Goal: Information Seeking & Learning: Learn about a topic

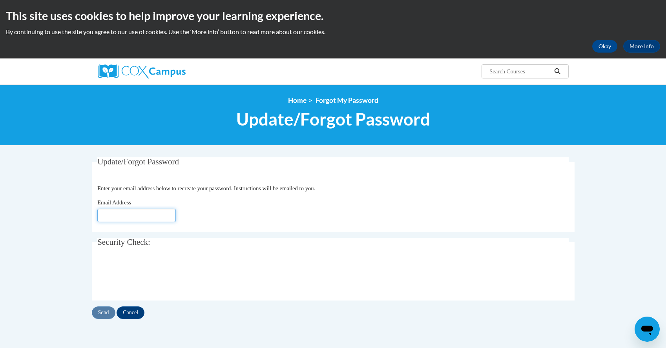
click at [140, 219] on input "Email Address" at bounding box center [136, 215] width 79 height 13
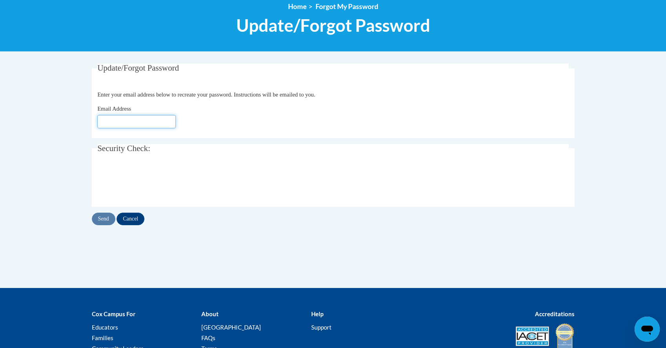
scroll to position [127, 0]
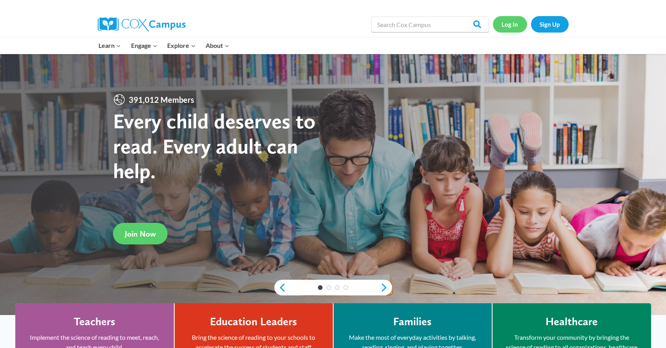
click at [513, 26] on link "Log In" at bounding box center [510, 24] width 34 height 16
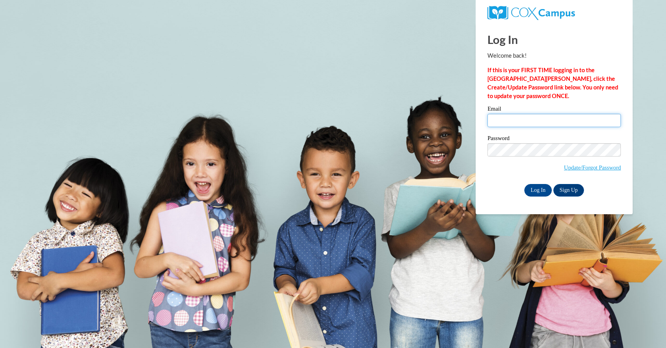
click at [510, 125] on input "Email" at bounding box center [554, 120] width 133 height 13
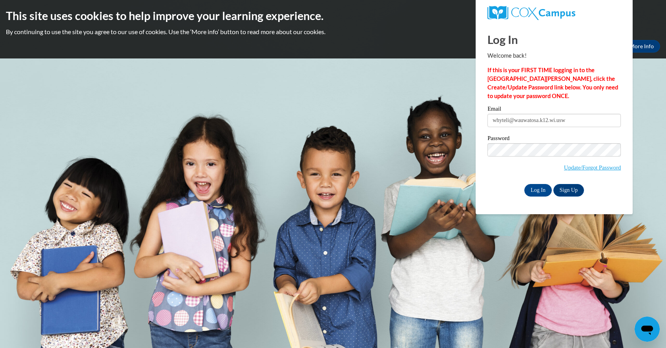
type input "whyteli@wauwatosa.k12.wi.us"
click at [538, 192] on input "Log In" at bounding box center [538, 190] width 27 height 13
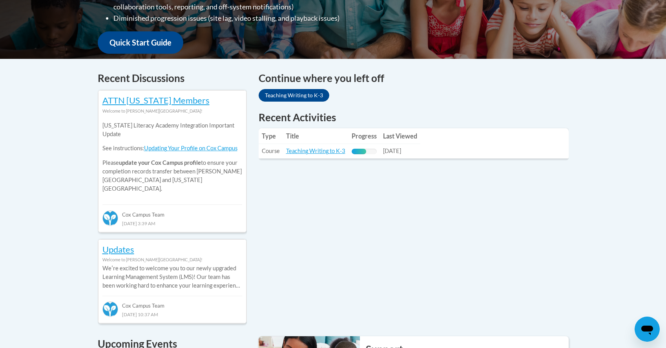
scroll to position [275, 0]
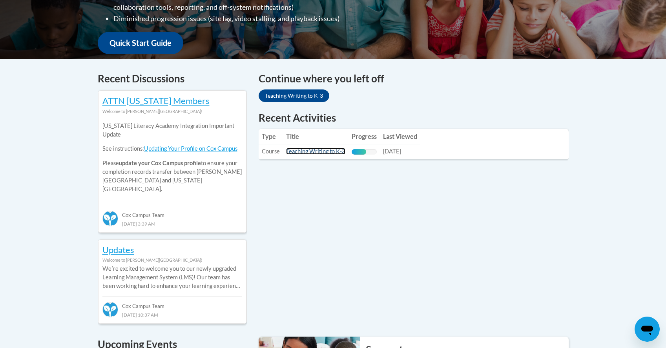
click at [314, 152] on link "Teaching Writing to K-3" at bounding box center [315, 151] width 59 height 7
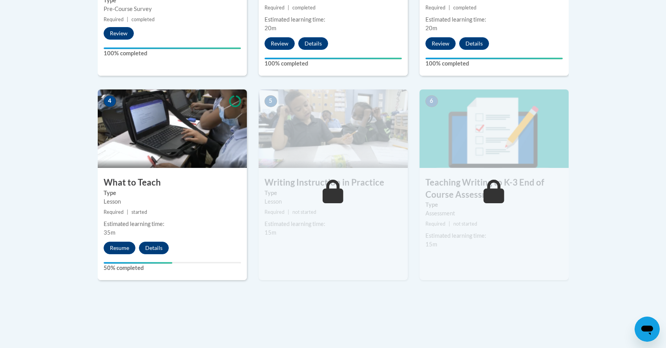
scroll to position [390, 0]
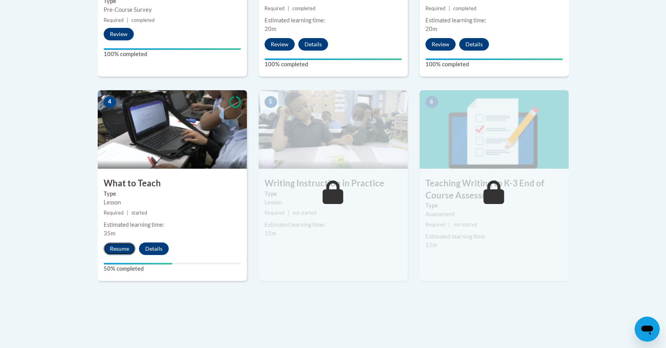
click at [120, 251] on button "Resume" at bounding box center [120, 249] width 32 height 13
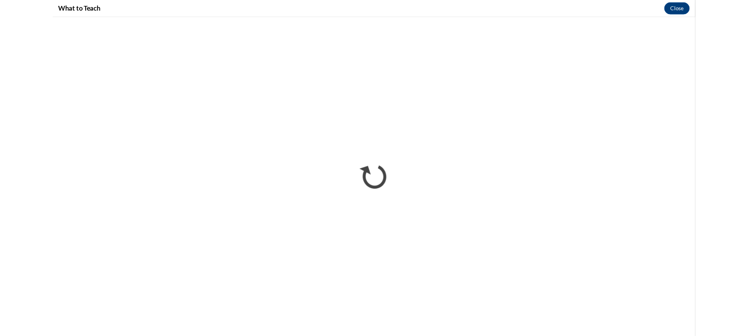
scroll to position [0, 0]
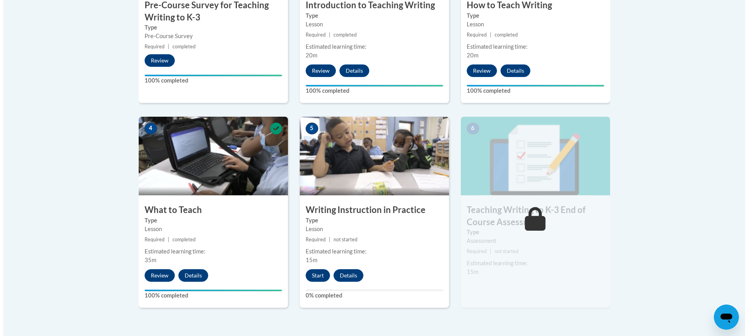
scroll to position [384, 0]
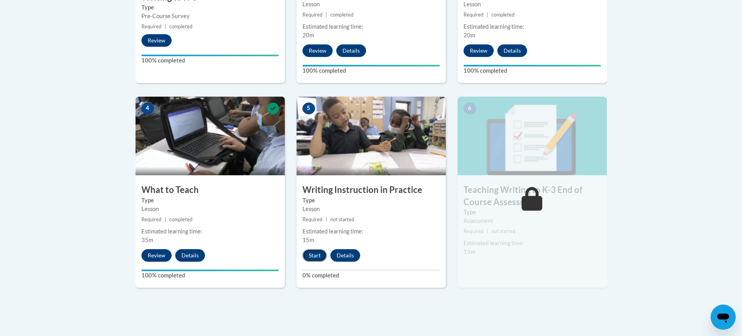
click at [320, 256] on button "Start" at bounding box center [314, 255] width 24 height 13
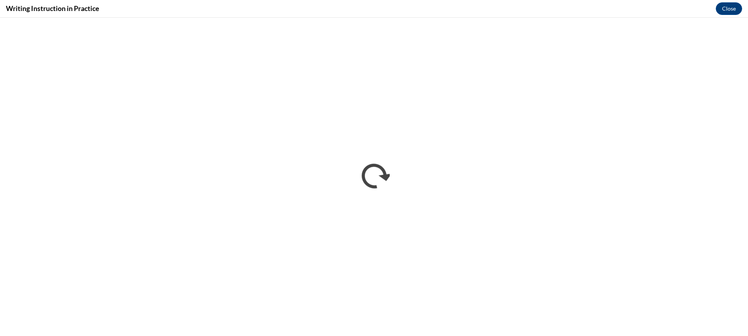
scroll to position [0, 0]
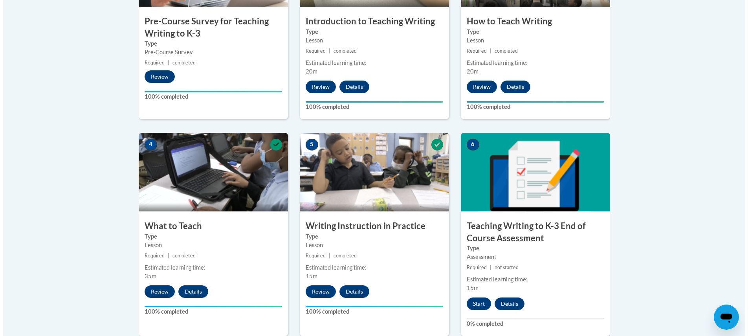
scroll to position [385, 0]
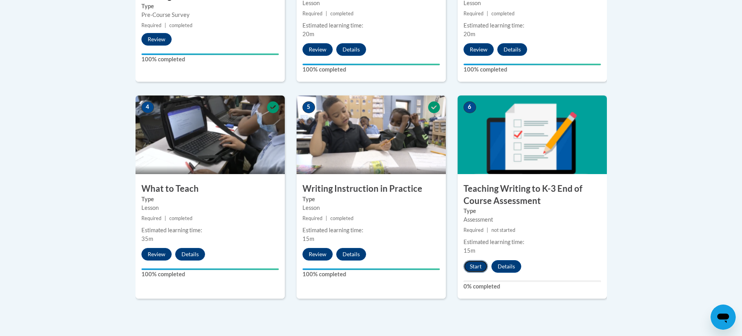
click at [479, 268] on button "Start" at bounding box center [475, 266] width 24 height 13
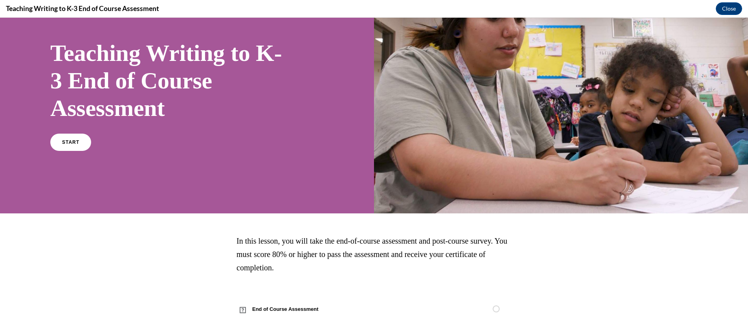
scroll to position [48, 0]
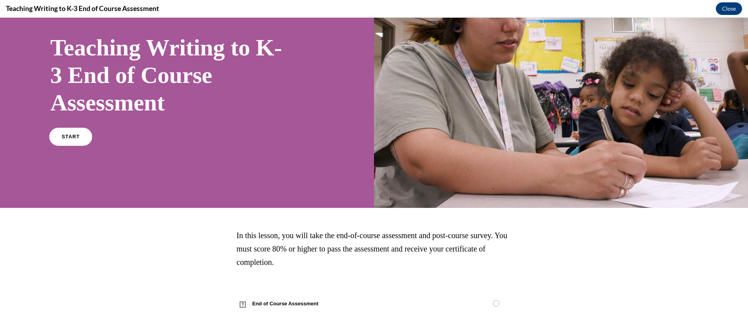
click at [55, 138] on link "START" at bounding box center [70, 137] width 43 height 18
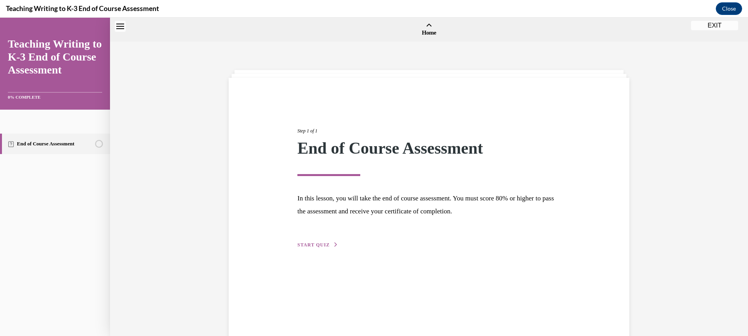
scroll to position [24, 0]
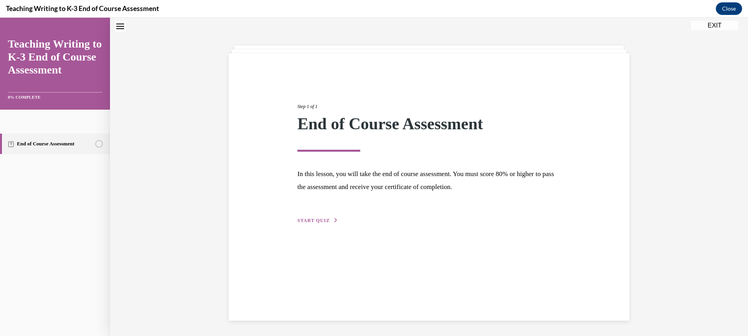
click at [333, 218] on icon "button" at bounding box center [335, 220] width 5 height 4
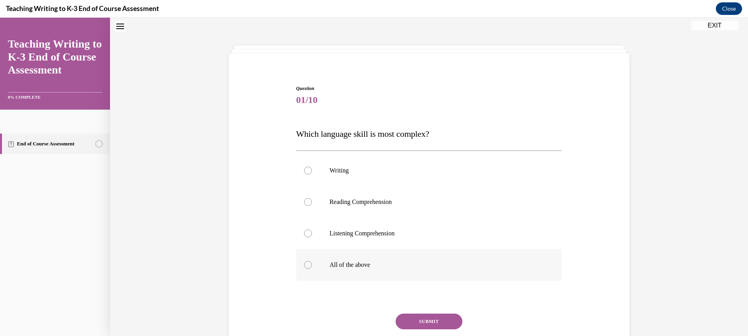
click at [363, 269] on label "All of the above" at bounding box center [429, 264] width 266 height 31
click at [312, 269] on input "All of the above" at bounding box center [308, 265] width 8 height 8
radio input "true"
click at [434, 315] on button "SUBMIT" at bounding box center [428, 321] width 67 height 16
click at [399, 256] on label "All of the above" at bounding box center [429, 264] width 266 height 31
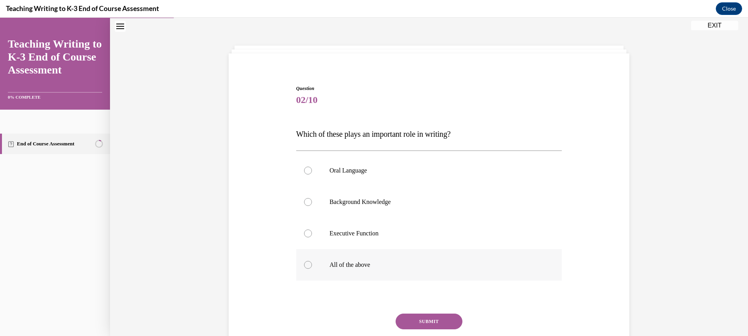
click at [312, 261] on input "All of the above" at bounding box center [308, 265] width 8 height 8
radio input "true"
click at [426, 321] on button "SUBMIT" at bounding box center [428, 321] width 67 height 16
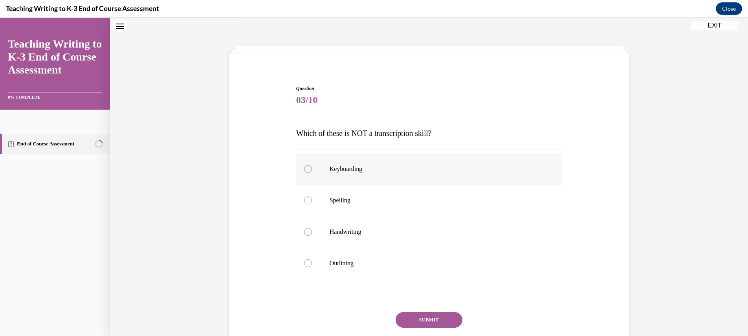
click at [362, 170] on p "Keyboarding" at bounding box center [435, 169] width 213 height 8
click at [312, 170] on input "Keyboarding" at bounding box center [308, 169] width 8 height 8
radio input "true"
click at [429, 318] on button "SUBMIT" at bounding box center [428, 320] width 67 height 16
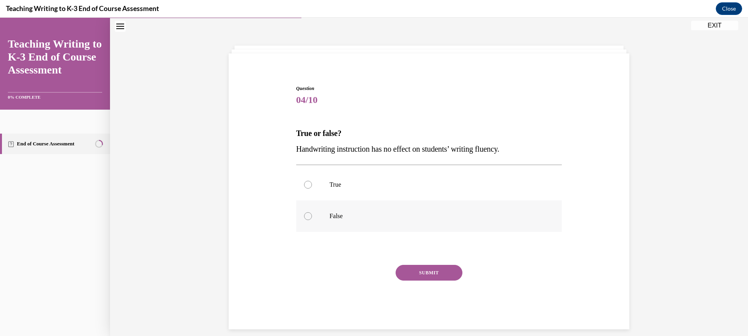
click at [329, 214] on p "False" at bounding box center [435, 216] width 213 height 8
click at [312, 214] on input "False" at bounding box center [308, 216] width 8 height 8
radio input "true"
click at [479, 148] on span "Handwriting instruction has no effect on students’ writing fluency." at bounding box center [397, 148] width 203 height 9
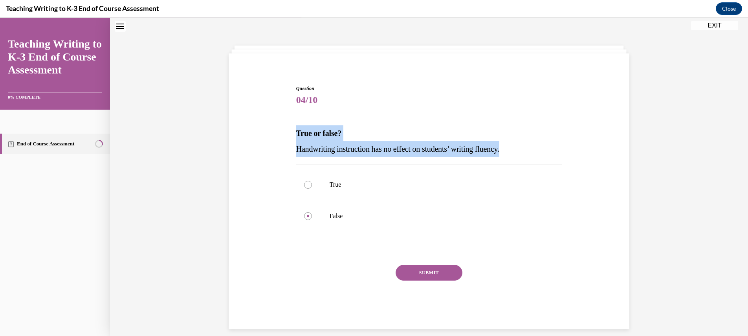
drag, startPoint x: 534, startPoint y: 152, endPoint x: 287, endPoint y: 135, distance: 247.5
click at [287, 135] on div "Question 04/10 True or false? Handwriting instruction has no effect on students…" at bounding box center [429, 195] width 404 height 268
copy div "True or false? Handwriting instruction has no effect on students’ writing fluen…"
click at [421, 276] on button "SUBMIT" at bounding box center [428, 273] width 67 height 16
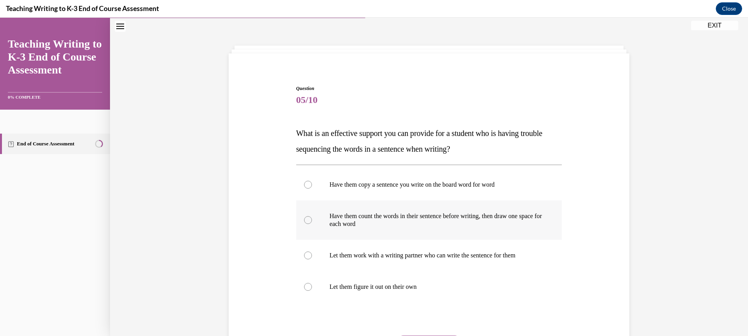
click at [364, 210] on label "Have them count the words in their sentence before writing, then draw one space…" at bounding box center [429, 219] width 266 height 39
click at [312, 216] on input "Have them count the words in their sentence before writing, then draw one space…" at bounding box center [308, 220] width 8 height 8
radio input "true"
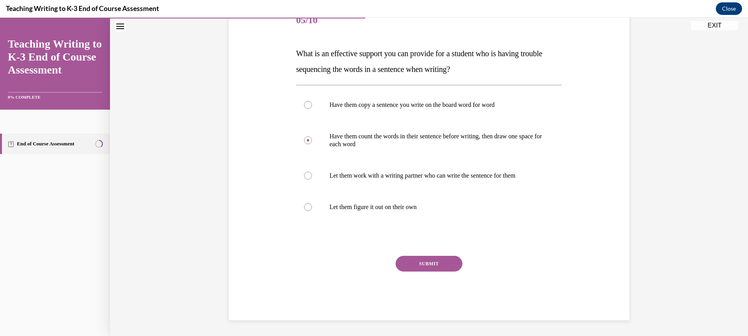
click at [425, 265] on button "SUBMIT" at bounding box center [428, 264] width 67 height 16
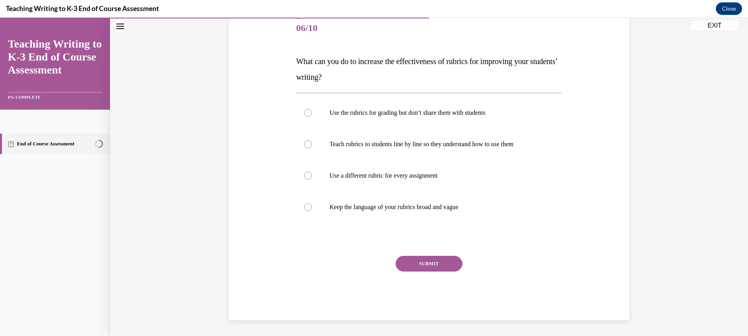
scroll to position [88, 0]
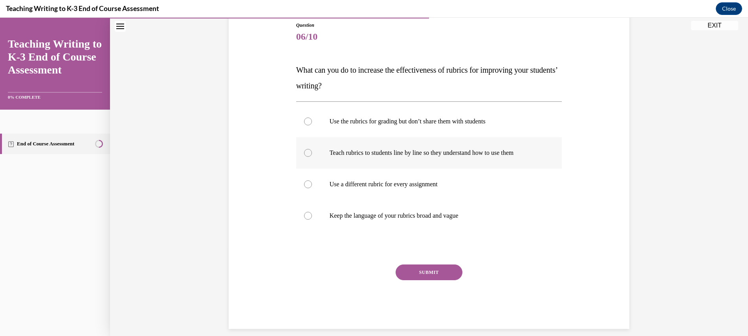
click at [421, 157] on label "Teach rubrics to students line by line so they understand how to use them" at bounding box center [429, 152] width 266 height 31
click at [312, 157] on input "Teach rubrics to students line by line so they understand how to use them" at bounding box center [308, 153] width 8 height 8
radio input "true"
click at [427, 271] on button "SUBMIT" at bounding box center [428, 272] width 67 height 16
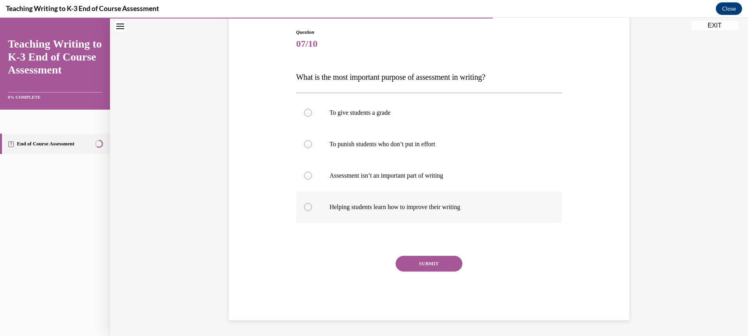
click at [433, 211] on label "Helping students learn how to improve their writing" at bounding box center [429, 206] width 266 height 31
click at [312, 211] on input "Helping students learn how to improve their writing" at bounding box center [308, 207] width 8 height 8
radio input "true"
click at [429, 260] on button "SUBMIT" at bounding box center [428, 264] width 67 height 16
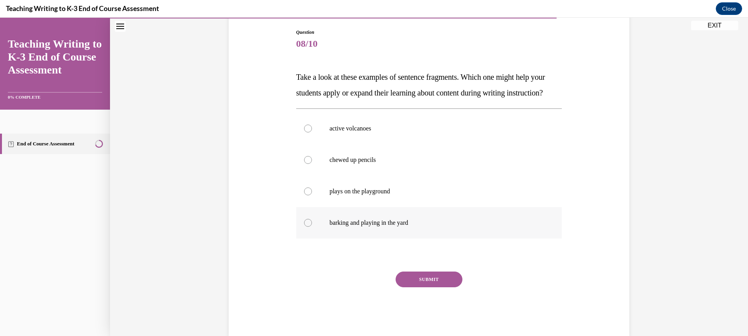
click at [378, 227] on p "barking and playing in the yard" at bounding box center [435, 223] width 213 height 8
click at [312, 227] on input "barking and playing in the yard" at bounding box center [308, 223] width 8 height 8
radio input "true"
click at [427, 303] on div "SUBMIT" at bounding box center [429, 290] width 266 height 39
click at [424, 287] on button "SUBMIT" at bounding box center [428, 279] width 67 height 16
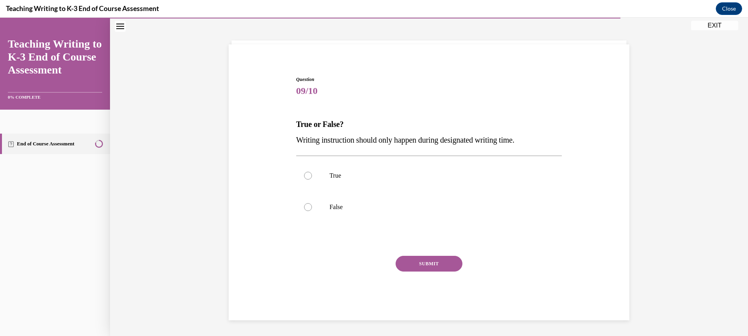
scroll to position [33, 0]
click at [330, 214] on label "False" at bounding box center [429, 206] width 266 height 31
click at [312, 211] on input "False" at bounding box center [308, 207] width 8 height 8
radio input "true"
click at [430, 259] on button "SUBMIT" at bounding box center [428, 264] width 67 height 16
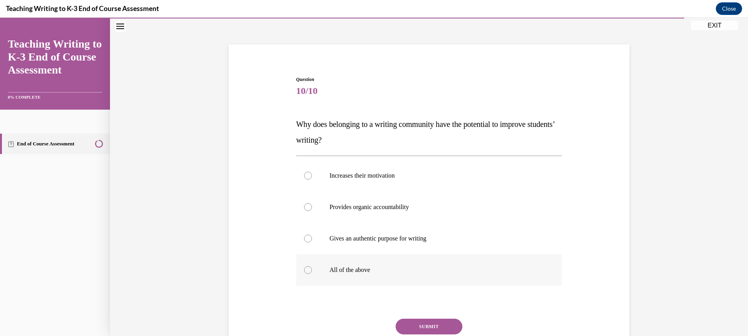
click at [415, 267] on p "All of the above" at bounding box center [435, 270] width 213 height 8
click at [312, 267] on input "All of the above" at bounding box center [308, 270] width 8 height 8
radio input "true"
click at [436, 320] on button "SUBMIT" at bounding box center [428, 326] width 67 height 16
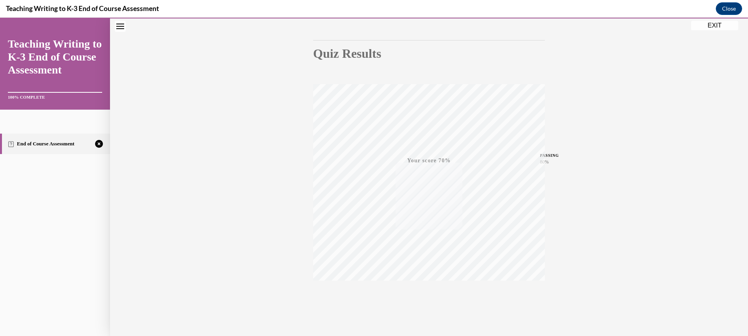
scroll to position [84, 0]
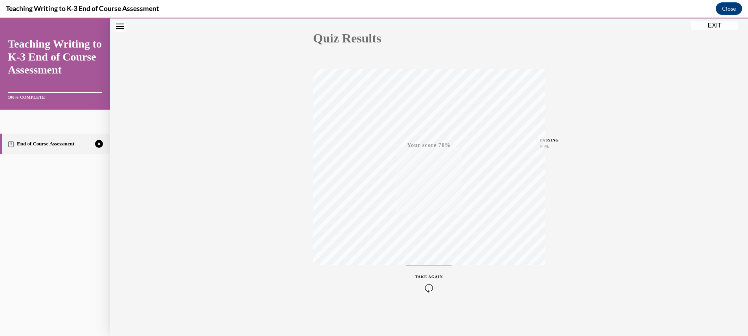
click at [426, 284] on icon "button" at bounding box center [429, 287] width 28 height 9
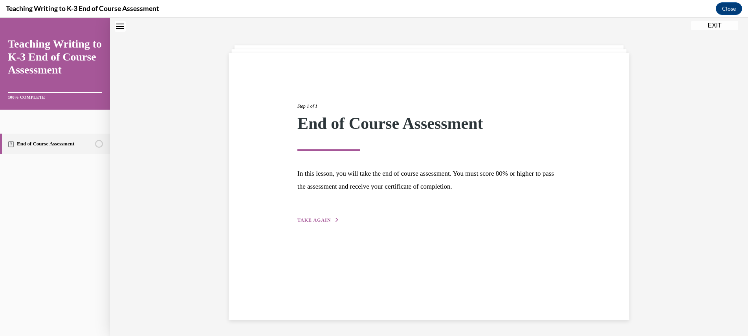
click at [298, 218] on span "TAKE AGAIN" at bounding box center [313, 219] width 33 height 5
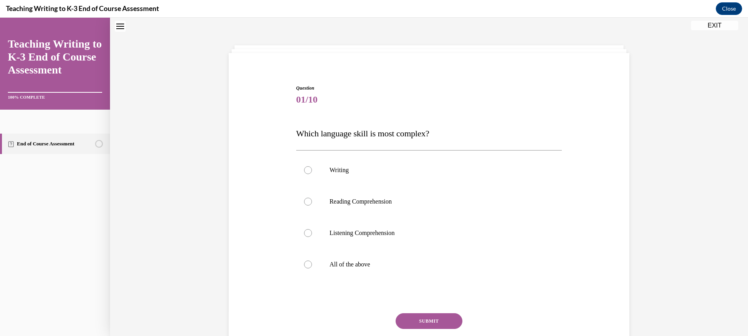
drag, startPoint x: 459, startPoint y: 133, endPoint x: 216, endPoint y: 147, distance: 243.0
click at [216, 147] on div "Question 01/10 Which language skill is most complex? Writing Reading Comprehens…" at bounding box center [429, 205] width 638 height 375
click at [331, 137] on span "Which language skill is most complex?" at bounding box center [362, 133] width 133 height 10
click at [331, 136] on span "Which language skill is most complex?" at bounding box center [362, 133] width 133 height 10
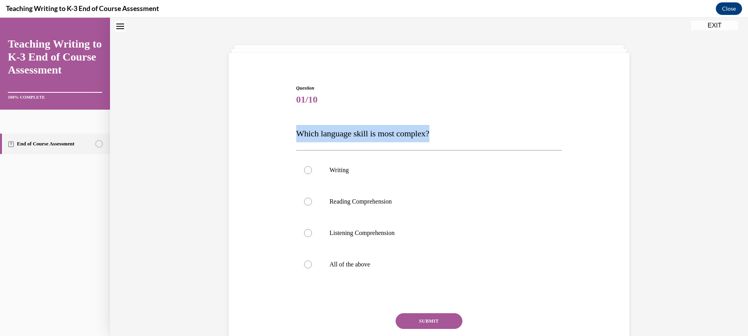
click at [331, 136] on span "Which language skill is most complex?" at bounding box center [362, 133] width 133 height 10
copy span "Which language skill is most complex?"
drag, startPoint x: 391, startPoint y: 267, endPoint x: 253, endPoint y: 114, distance: 205.4
click at [249, 110] on div "Question 01/10 Which language skill is most complex? Writing Reading Comprehens…" at bounding box center [429, 219] width 404 height 316
copy div "Which language skill is most complex? Writing Reading Comprehension Listening C…"
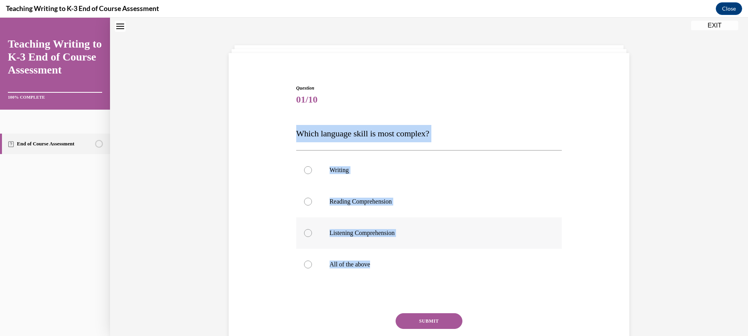
click at [403, 238] on label "Listening Comprehension" at bounding box center [429, 232] width 266 height 31
click at [312, 237] on input "Listening Comprehension" at bounding box center [308, 233] width 8 height 8
radio input "true"
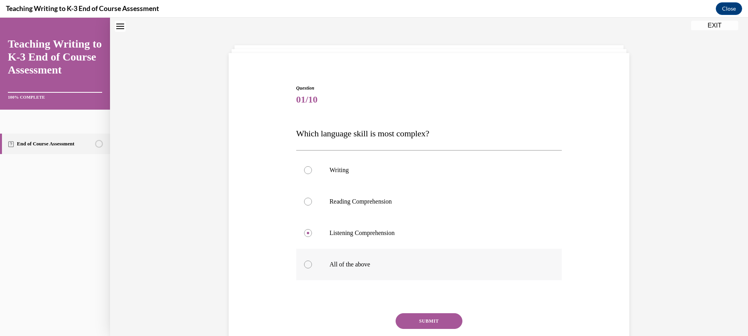
click at [355, 263] on p "All of the above" at bounding box center [435, 264] width 213 height 8
click at [312, 263] on input "All of the above" at bounding box center [308, 264] width 8 height 8
radio input "true"
click at [433, 319] on button "SUBMIT" at bounding box center [428, 321] width 67 height 16
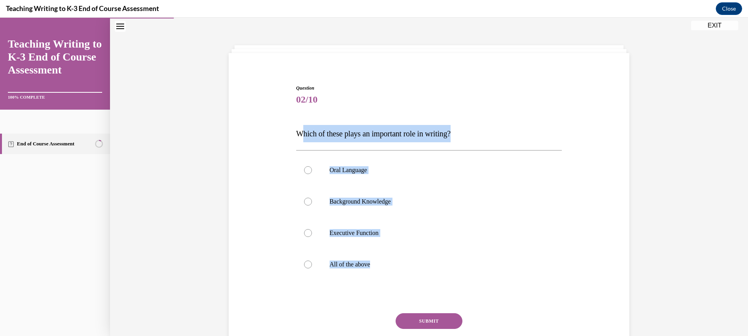
drag, startPoint x: 400, startPoint y: 258, endPoint x: 297, endPoint y: 135, distance: 160.3
click at [297, 135] on div "Question 02/10 Which of these plays an important role in writing? Oral Language…" at bounding box center [429, 230] width 266 height 293
copy div "hich of these plays an important role in writing? Oral Language Background Know…"
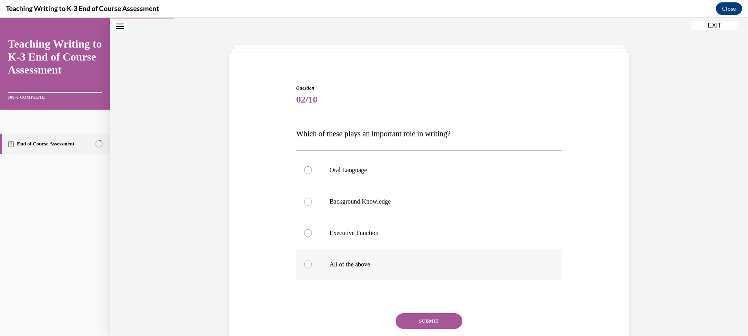
click at [342, 266] on p "All of the above" at bounding box center [435, 264] width 213 height 8
click at [312, 266] on input "All of the above" at bounding box center [308, 264] width 8 height 8
radio input "true"
click at [420, 317] on button "SUBMIT" at bounding box center [428, 321] width 67 height 16
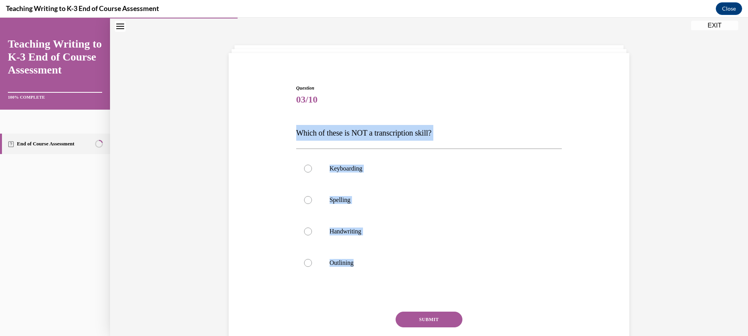
drag, startPoint x: 305, startPoint y: 206, endPoint x: 249, endPoint y: 118, distance: 104.9
click at [249, 118] on div "Question 03/10 Which of these is NOT a transcription skill? Keyboarding Spellin…" at bounding box center [429, 218] width 404 height 315
copy div "Which of these is NOT a transcription skill? Keyboarding Spelling Handwriting O…"
click at [322, 261] on label "Outlining" at bounding box center [429, 262] width 266 height 31
click at [312, 261] on input "Outlining" at bounding box center [308, 263] width 8 height 8
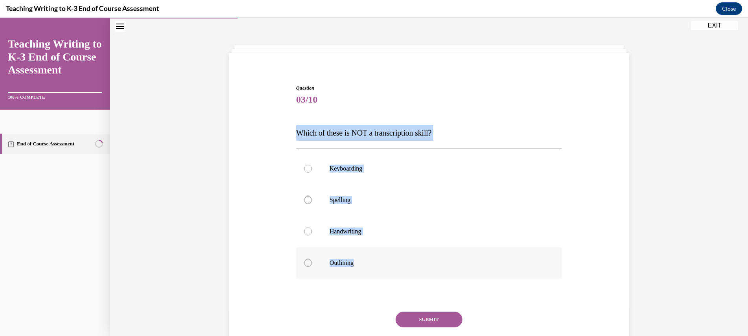
radio input "true"
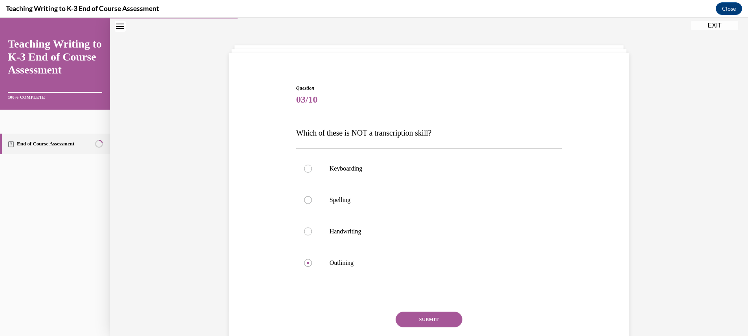
click at [437, 322] on button "SUBMIT" at bounding box center [428, 319] width 67 height 16
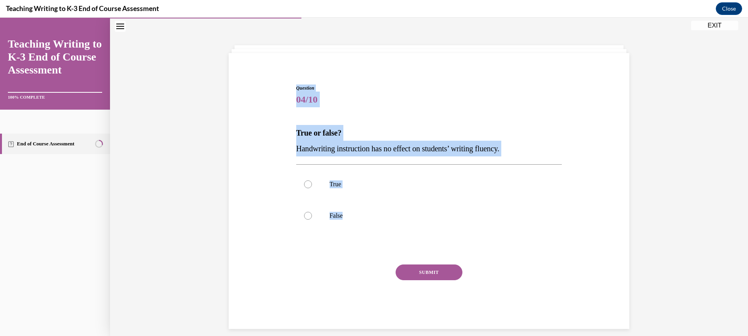
drag, startPoint x: 264, startPoint y: 162, endPoint x: 234, endPoint y: 124, distance: 48.6
click at [234, 124] on div "Question 04/10 True or false? Handwriting instruction has no effect on students…" at bounding box center [429, 195] width 404 height 268
copy div "Question 04/10 True or false? Handwriting instruction has no effect on students…"
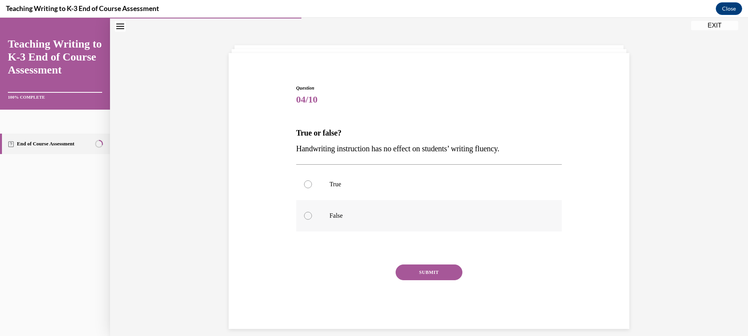
drag, startPoint x: 331, startPoint y: 218, endPoint x: 336, endPoint y: 220, distance: 5.3
click at [331, 218] on p "False" at bounding box center [435, 216] width 213 height 8
click at [312, 218] on input "False" at bounding box center [308, 216] width 8 height 8
radio input "true"
click at [441, 270] on button "SUBMIT" at bounding box center [428, 272] width 67 height 16
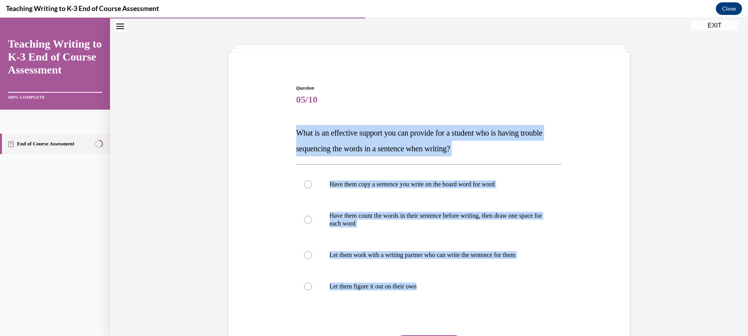
drag, startPoint x: 425, startPoint y: 278, endPoint x: 255, endPoint y: 138, distance: 220.1
click at [255, 138] on div "Question 05/10 What is an effective support you can provide for a student who i…" at bounding box center [429, 230] width 404 height 338
copy div "What is an effective support you can provide for a student who is having troubl…"
click at [387, 218] on p "Have them count the words in their sentence before writing, then draw one space…" at bounding box center [435, 220] width 213 height 16
click at [312, 218] on input "Have them count the words in their sentence before writing, then draw one space…" at bounding box center [308, 220] width 8 height 8
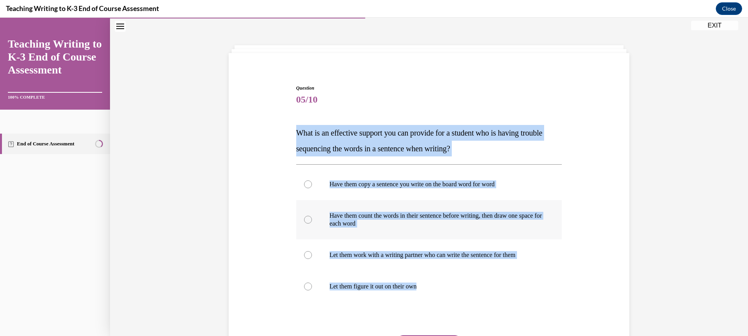
radio input "true"
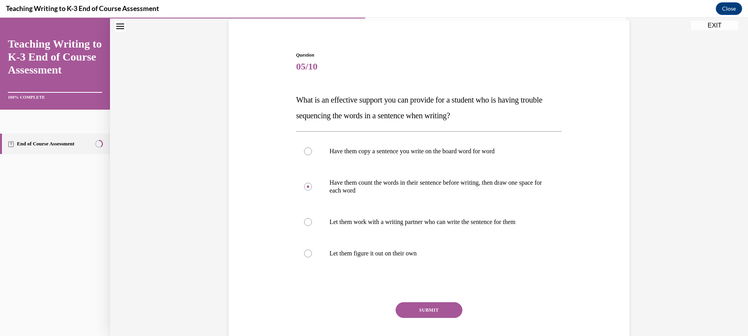
scroll to position [83, 0]
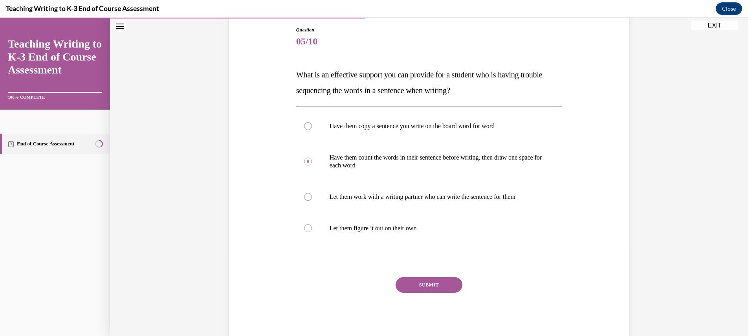
click at [408, 282] on button "SUBMIT" at bounding box center [428, 285] width 67 height 16
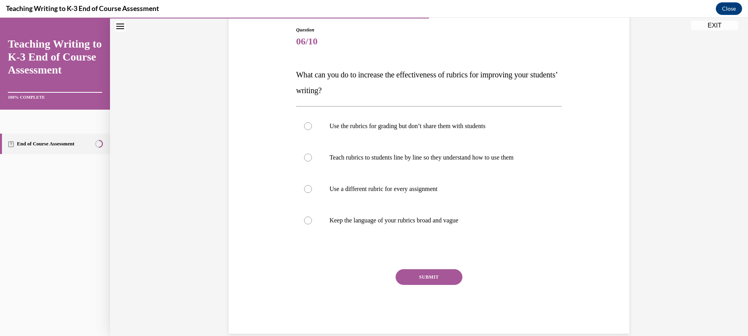
drag, startPoint x: 448, startPoint y: 215, endPoint x: 271, endPoint y: 78, distance: 224.1
click at [271, 78] on div "Question 06/10 What can you do to increase the effectiveness of rubrics for imp…" at bounding box center [429, 168] width 404 height 331
copy div "What can you do to increase the effectiveness of rubrics for improving your stu…"
click at [481, 158] on p "Teach rubrics to students line by line so they understand how to use them" at bounding box center [435, 158] width 213 height 8
click at [312, 158] on input "Teach rubrics to students line by line so they understand how to use them" at bounding box center [308, 158] width 8 height 8
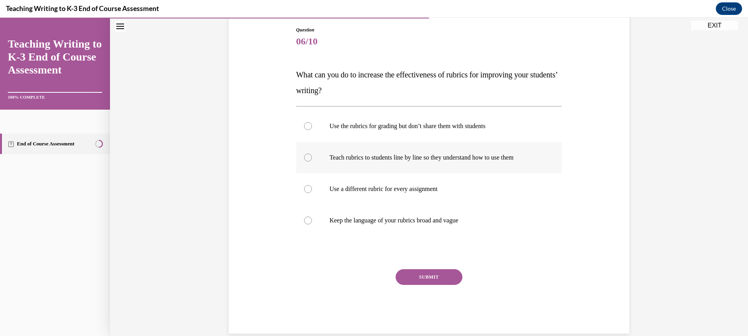
radio input "true"
click at [435, 286] on div "SUBMIT" at bounding box center [429, 288] width 266 height 39
click at [433, 280] on button "SUBMIT" at bounding box center [428, 277] width 67 height 16
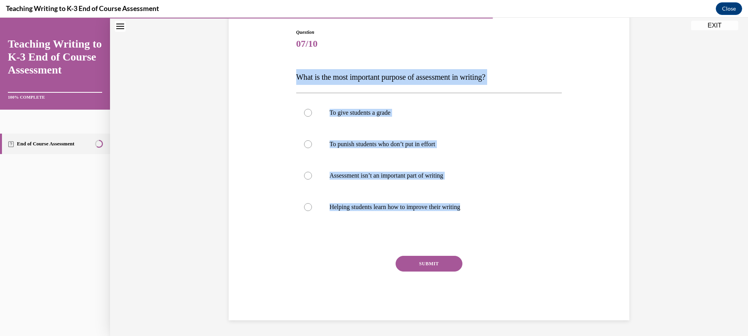
drag, startPoint x: 448, startPoint y: 194, endPoint x: 281, endPoint y: 73, distance: 206.1
click at [281, 73] on div "Question 07/10 What is the most important purpose of assessment in writing? To …" at bounding box center [429, 162] width 404 height 315
copy div "What is the most important purpose of assessment in writing? To give students a…"
click at [389, 207] on p "Helping students learn how to improve their writing" at bounding box center [435, 207] width 213 height 8
click at [312, 207] on input "Helping students learn how to improve their writing" at bounding box center [308, 207] width 8 height 8
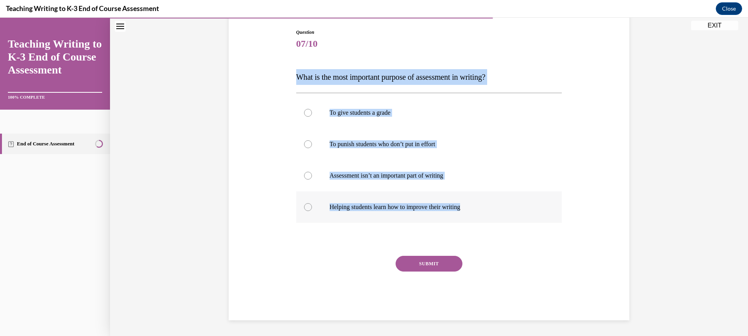
radio input "true"
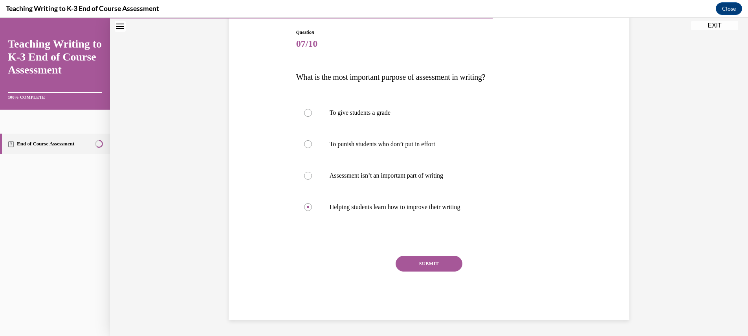
click at [422, 257] on button "SUBMIT" at bounding box center [428, 264] width 67 height 16
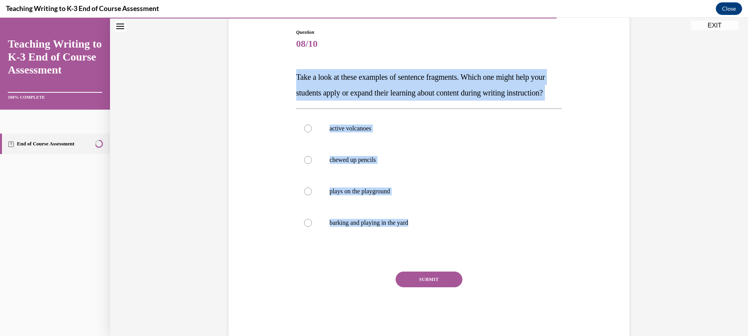
drag, startPoint x: 444, startPoint y: 252, endPoint x: 274, endPoint y: 78, distance: 243.2
click at [271, 78] on div "Question 08/10 Take a look at these examples of sentence fragments. Which one m…" at bounding box center [429, 170] width 404 height 331
copy div "Take a look at these examples of sentence fragments. Which one might help your …"
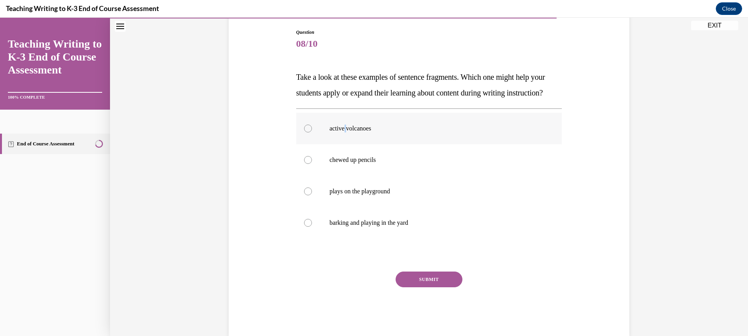
click at [344, 132] on p "active volcanoes" at bounding box center [435, 128] width 213 height 8
click at [312, 132] on input "active volcanoes" at bounding box center [308, 128] width 8 height 8
radio input "true"
click at [432, 287] on button "SUBMIT" at bounding box center [428, 279] width 67 height 16
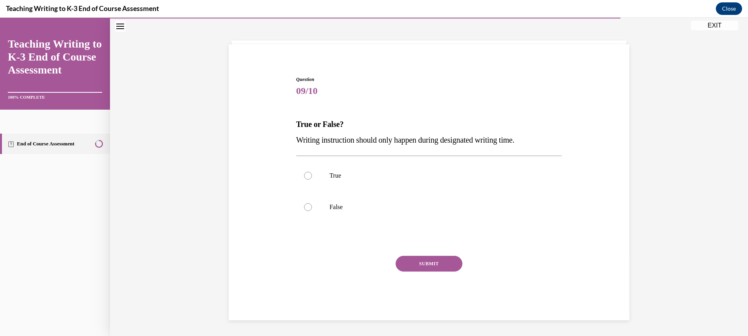
scroll to position [33, 0]
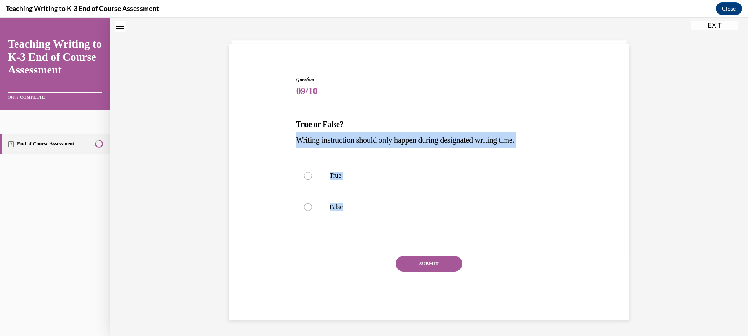
drag, startPoint x: 374, startPoint y: 212, endPoint x: 278, endPoint y: 139, distance: 120.8
click at [278, 139] on div "Question 09/10 True or False? Writing instruction should only happen during des…" at bounding box center [429, 186] width 404 height 268
click at [325, 206] on label "False" at bounding box center [429, 206] width 266 height 31
click at [312, 206] on input "False" at bounding box center [308, 207] width 8 height 8
radio input "true"
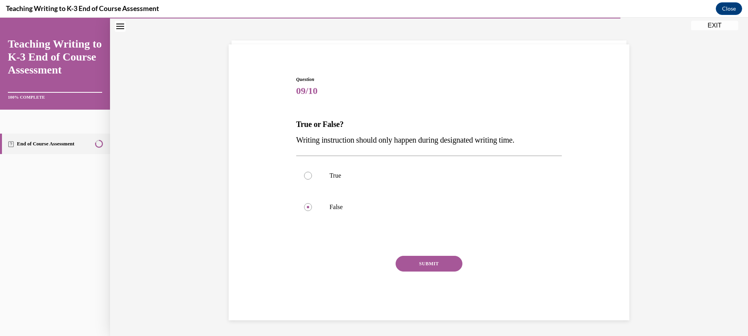
click at [432, 259] on button "SUBMIT" at bounding box center [428, 264] width 67 height 16
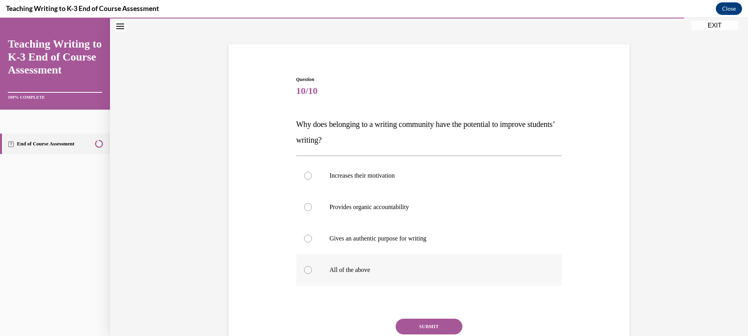
click at [422, 269] on p "All of the above" at bounding box center [435, 270] width 213 height 8
click at [312, 269] on input "All of the above" at bounding box center [308, 270] width 8 height 8
radio input "true"
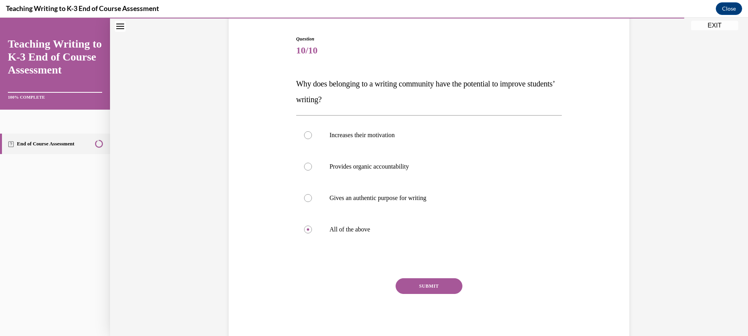
scroll to position [78, 0]
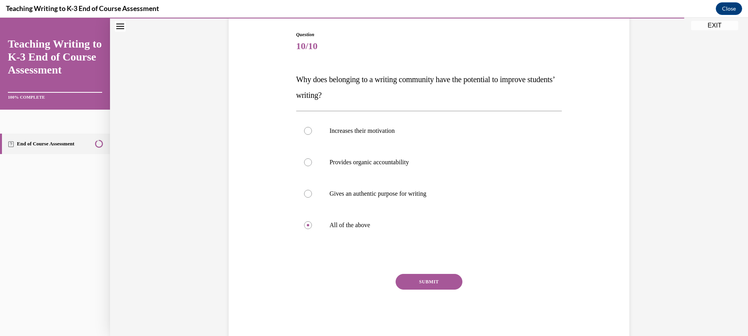
click at [424, 282] on button "SUBMIT" at bounding box center [428, 282] width 67 height 16
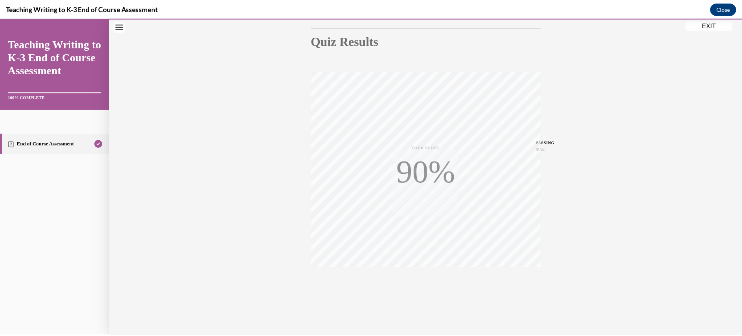
scroll to position [84, 0]
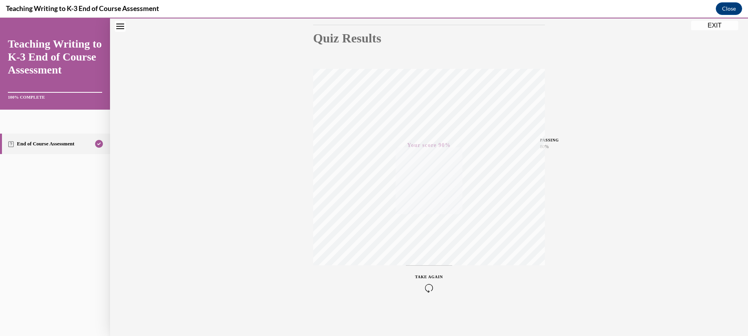
click at [719, 22] on button "EXIT" at bounding box center [714, 25] width 47 height 9
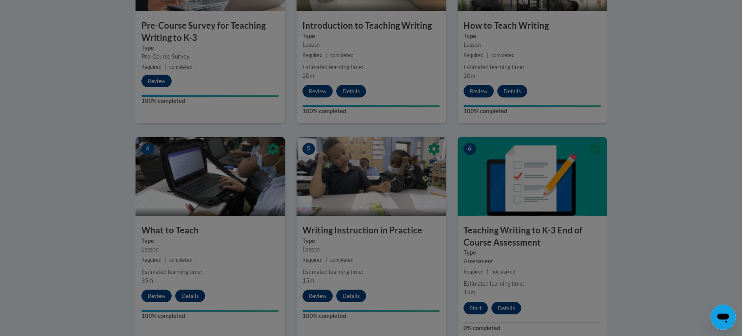
scroll to position [315, 0]
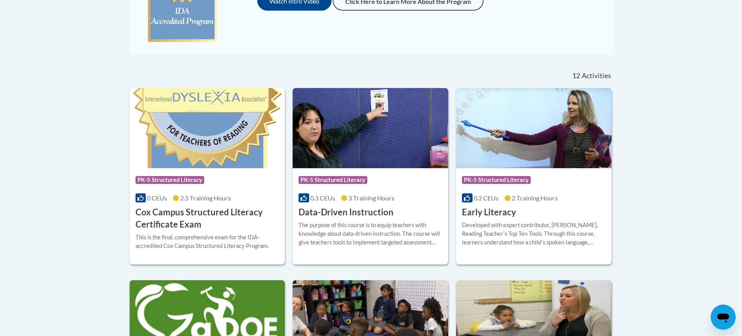
scroll to position [256, 0]
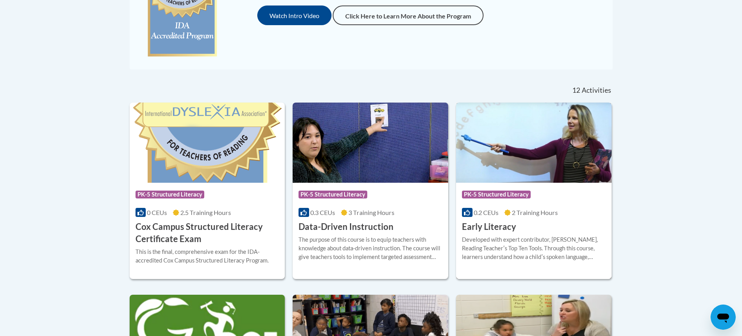
click at [510, 252] on div "Developed with expert contributor, Dr. Deborah Glaser, Reading Teacherʹs Top Te…" at bounding box center [534, 248] width 144 height 26
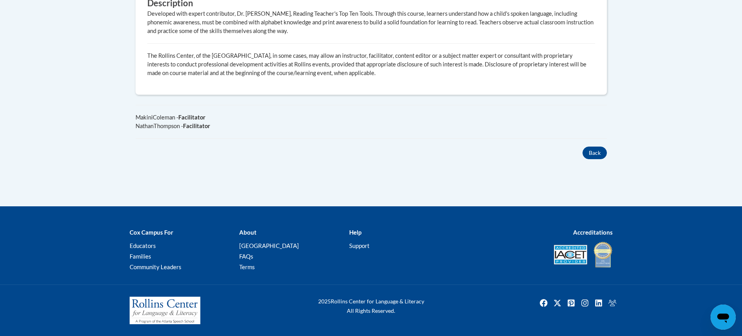
scroll to position [108, 0]
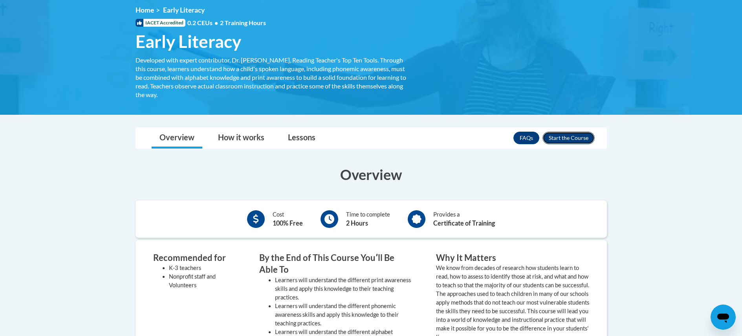
click at [562, 139] on button "Enroll" at bounding box center [568, 138] width 52 height 13
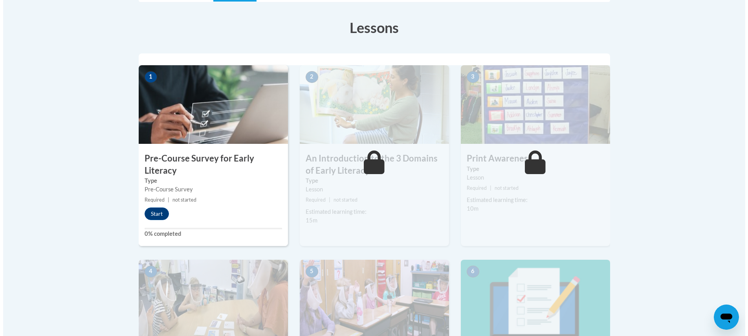
scroll to position [246, 0]
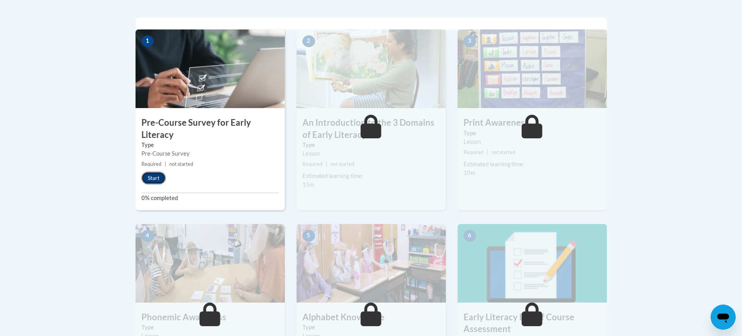
click at [158, 180] on button "Start" at bounding box center [153, 178] width 24 height 13
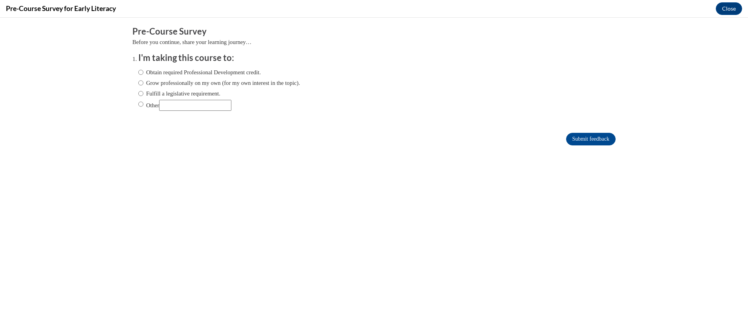
scroll to position [0, 0]
click at [172, 73] on label "Obtain required Professional Development credit." at bounding box center [199, 72] width 122 height 9
click at [143, 73] on input "Obtain required Professional Development credit." at bounding box center [140, 72] width 5 height 9
radio input "true"
click at [182, 83] on label "Grow professionally on my own (for my own interest in the topic)." at bounding box center [219, 83] width 162 height 9
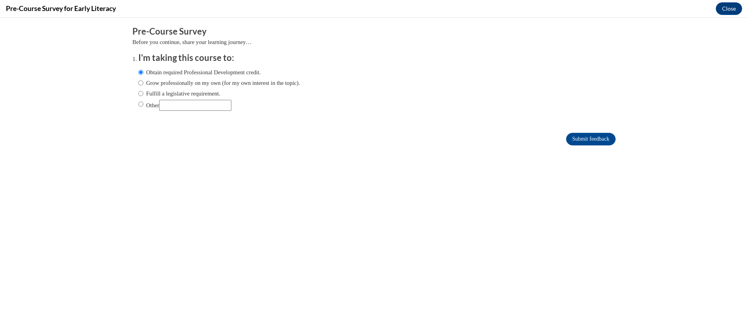
click at [143, 83] on input "Grow professionally on my own (for my own interest in the topic)." at bounding box center [140, 83] width 5 height 9
radio input "true"
click at [180, 91] on label "Fulfill a legislative requirement." at bounding box center [179, 93] width 82 height 9
click at [143, 91] on input "Fulfill a legislative requirement." at bounding box center [140, 93] width 5 height 9
radio input "true"
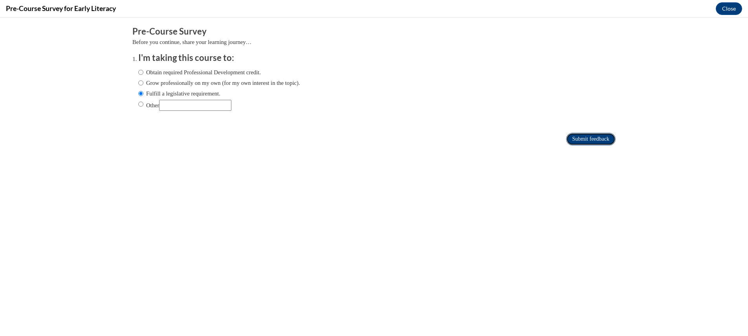
click at [597, 135] on input "Submit feedback" at bounding box center [590, 139] width 49 height 13
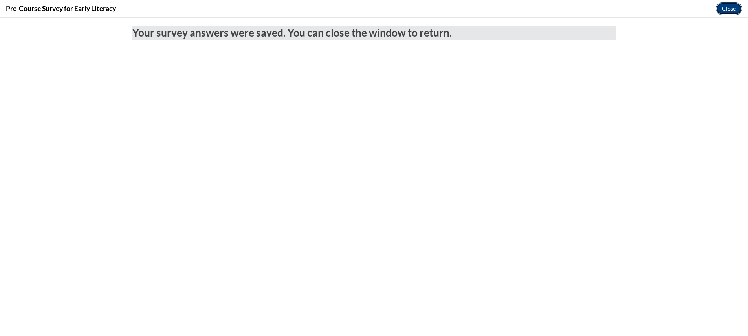
click at [726, 10] on button "Close" at bounding box center [728, 8] width 26 height 13
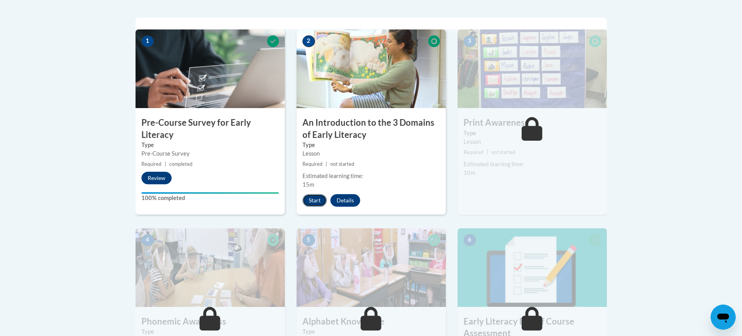
click at [314, 196] on button "Start" at bounding box center [314, 200] width 24 height 13
